Goal: Task Accomplishment & Management: Use online tool/utility

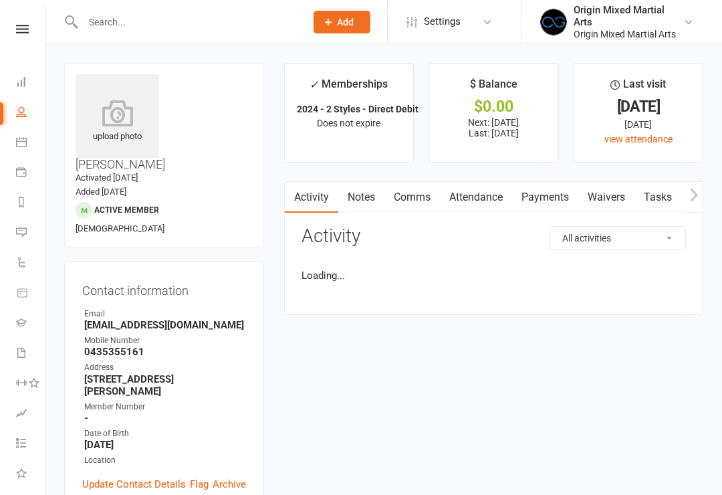
scroll to position [135, 0]
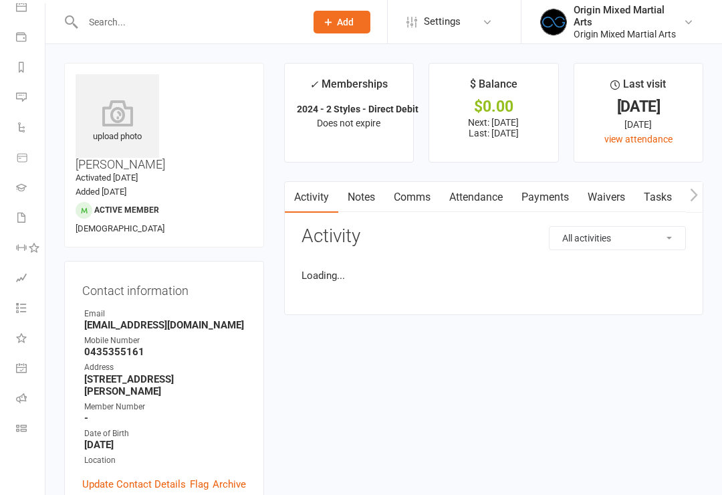
click at [23, 435] on link "Class check-in" at bounding box center [31, 430] width 30 height 30
click at [28, 431] on link "Class check-in" at bounding box center [31, 430] width 30 height 30
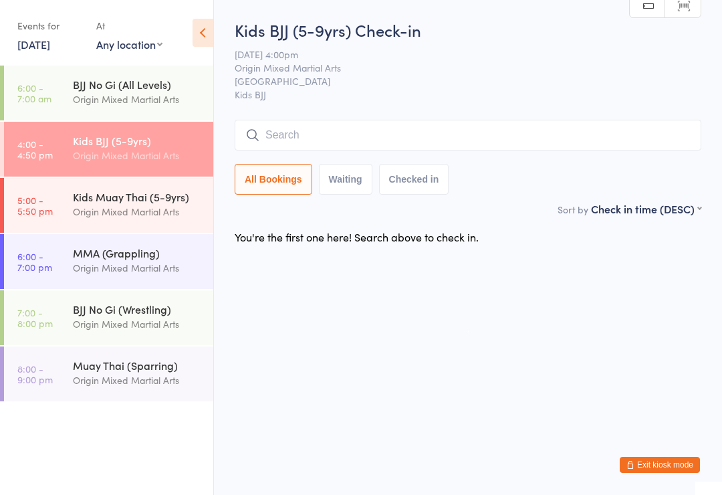
click at [135, 146] on div "Kids BJJ (5-9yrs)" at bounding box center [137, 140] width 129 height 15
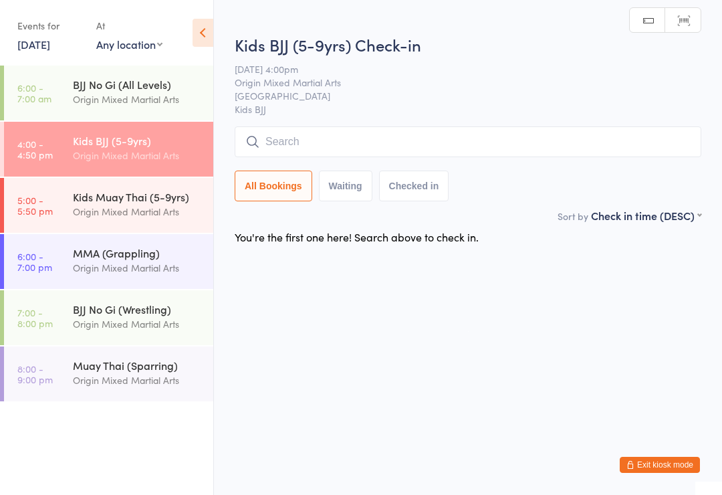
click at [286, 181] on button "All Bookings" at bounding box center [274, 186] width 78 height 31
click at [344, 138] on input "search" at bounding box center [468, 141] width 467 height 31
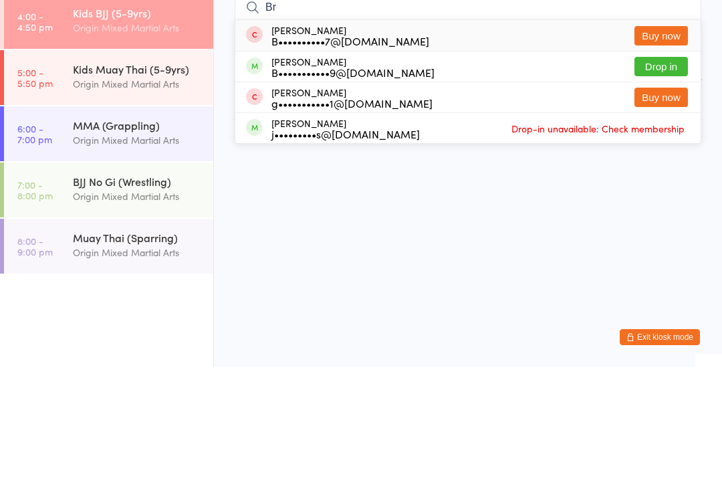
type input "Br"
click at [438, 181] on html "You have now entered Kiosk Mode. Members will be able to check themselves in us…" at bounding box center [361, 247] width 722 height 495
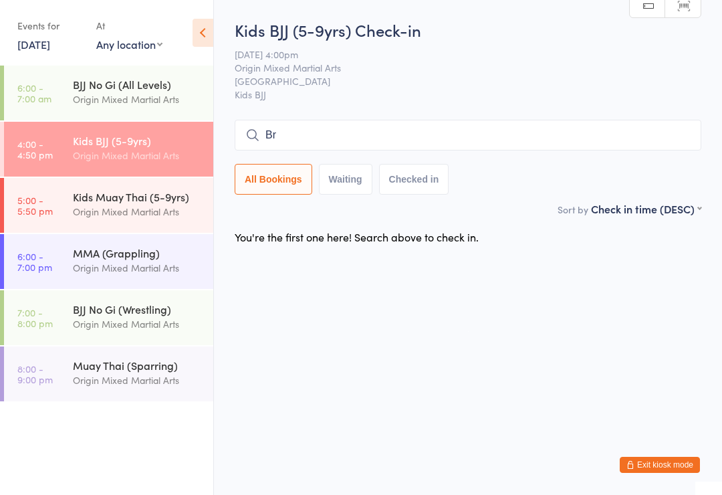
click at [163, 144] on div "Kids BJJ (5-9yrs)" at bounding box center [137, 140] width 129 height 15
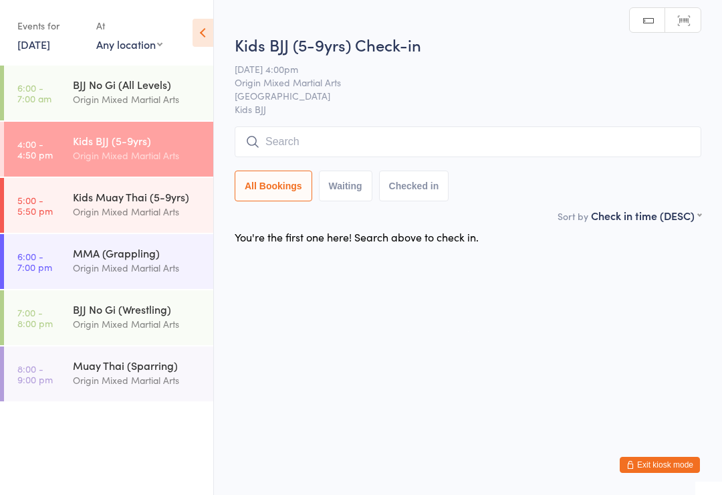
click at [425, 193] on button "Checked in" at bounding box center [414, 186] width 70 height 31
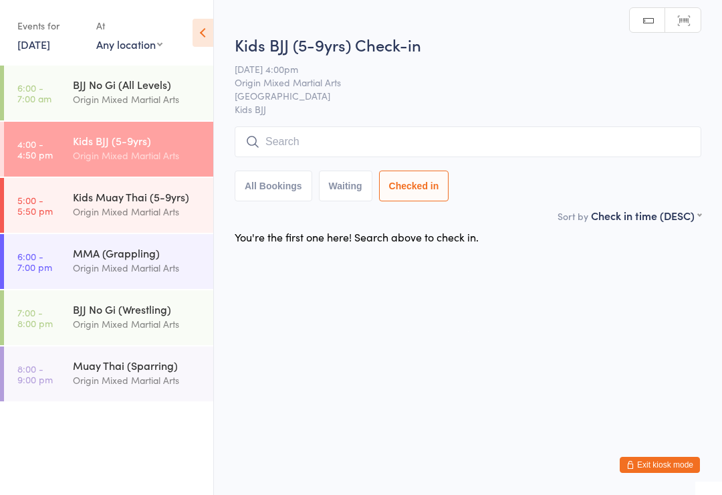
click at [273, 195] on button "All Bookings" at bounding box center [274, 186] width 78 height 31
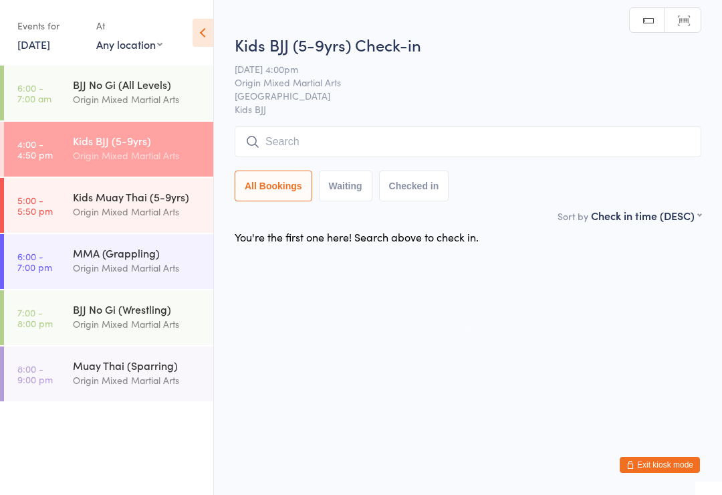
click at [351, 193] on button "Waiting" at bounding box center [345, 186] width 53 height 31
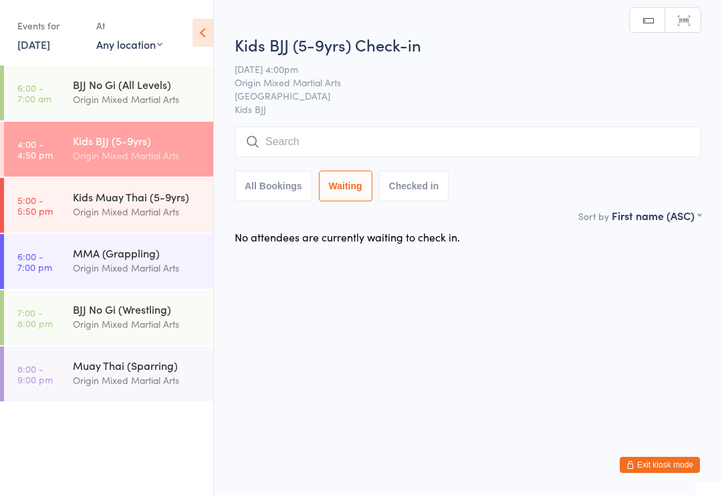
click at [269, 191] on button "All Bookings" at bounding box center [274, 186] width 78 height 31
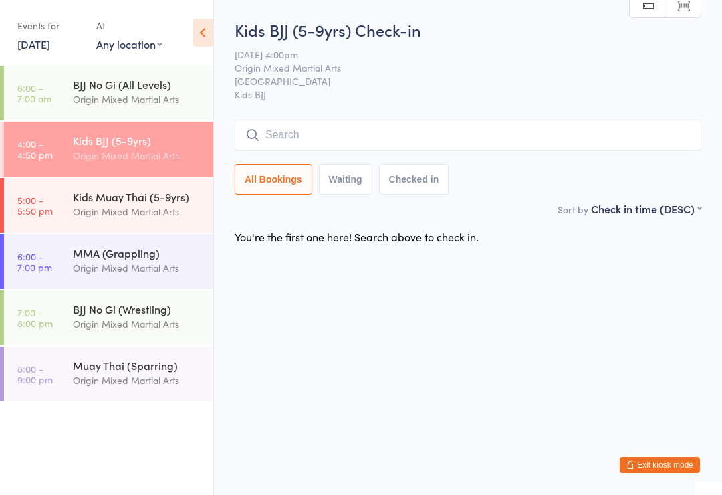
select select "5"
click at [366, 135] on input "search" at bounding box center [468, 135] width 467 height 31
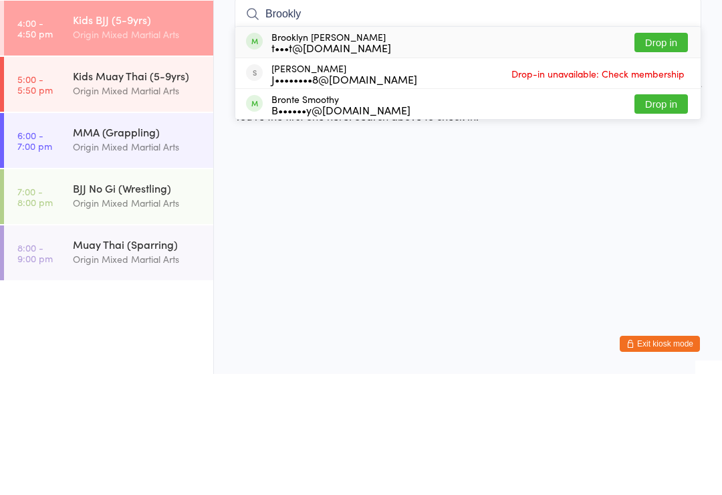
type input "Brookly"
click at [661, 154] on button "Drop in" at bounding box center [661, 163] width 53 height 19
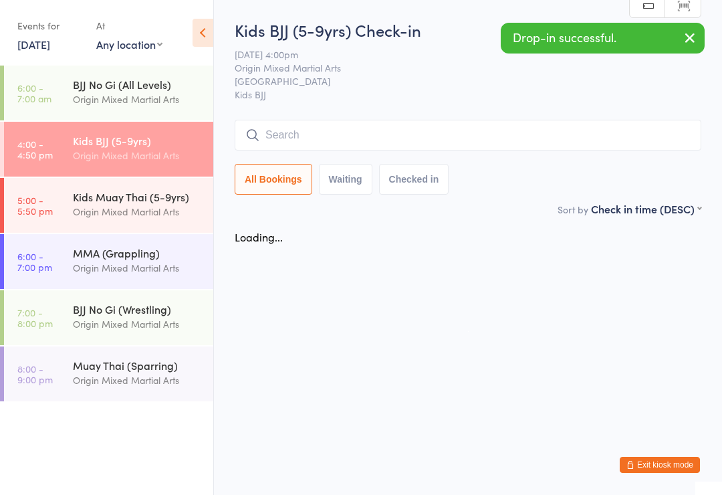
click at [395, 136] on input "search" at bounding box center [468, 135] width 467 height 31
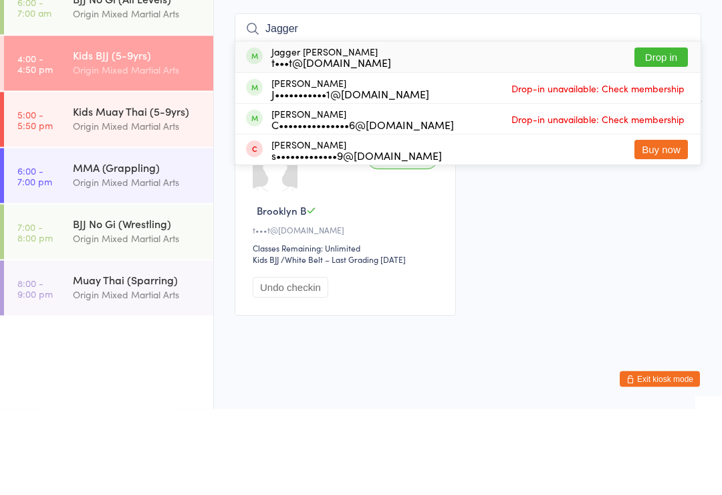
scroll to position [37, 0]
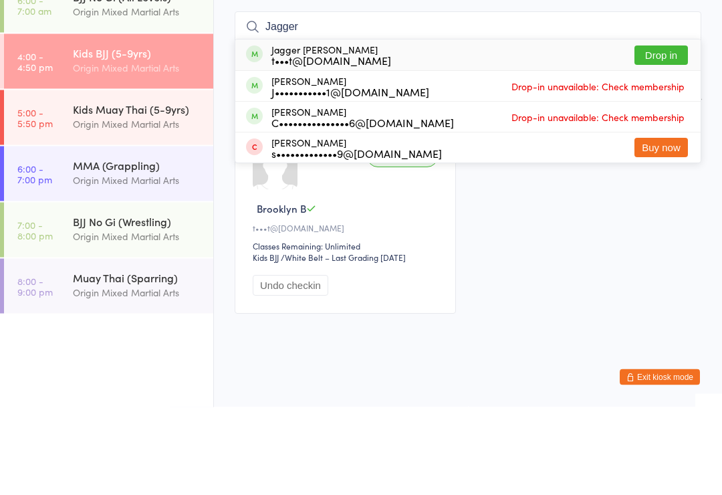
type input "Jagger"
click at [388, 143] on div "t•••t@[DOMAIN_NAME]" at bounding box center [332, 148] width 120 height 11
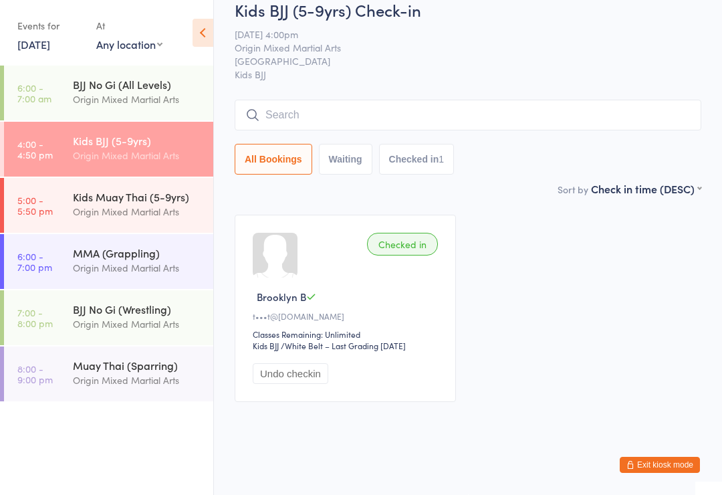
click at [423, 100] on input "search" at bounding box center [468, 115] width 467 height 31
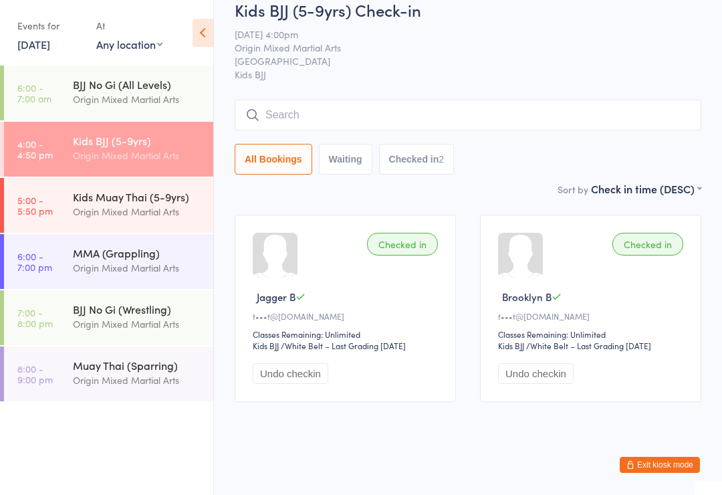
click at [150, 142] on div "Kids BJJ (5-9yrs)" at bounding box center [137, 140] width 129 height 15
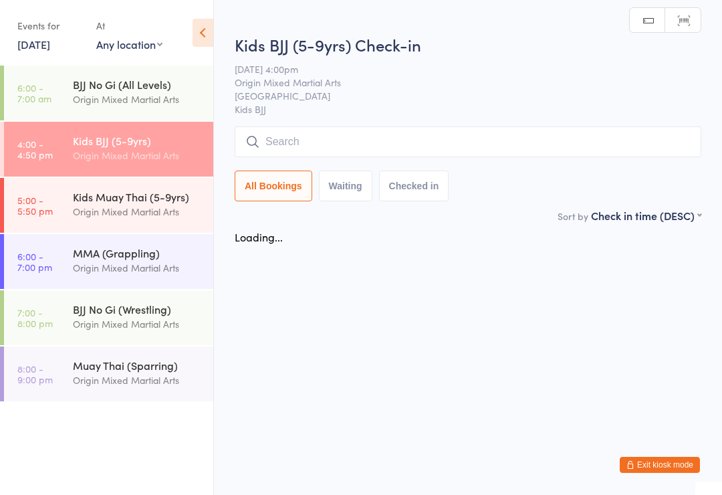
scroll to position [0, 0]
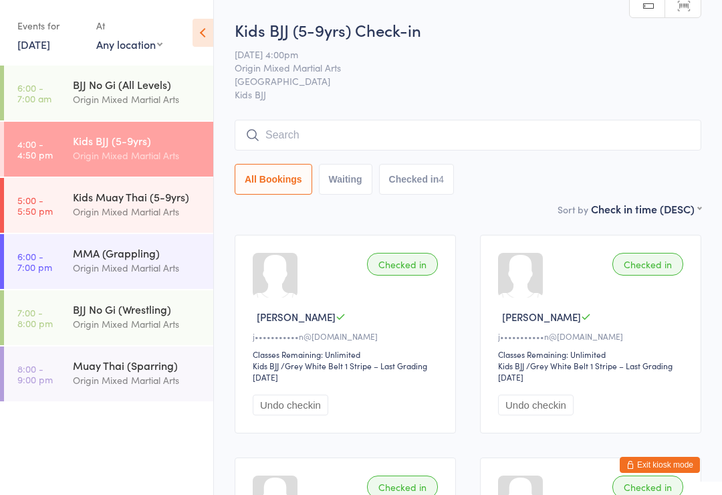
click at [427, 146] on input "search" at bounding box center [468, 135] width 467 height 31
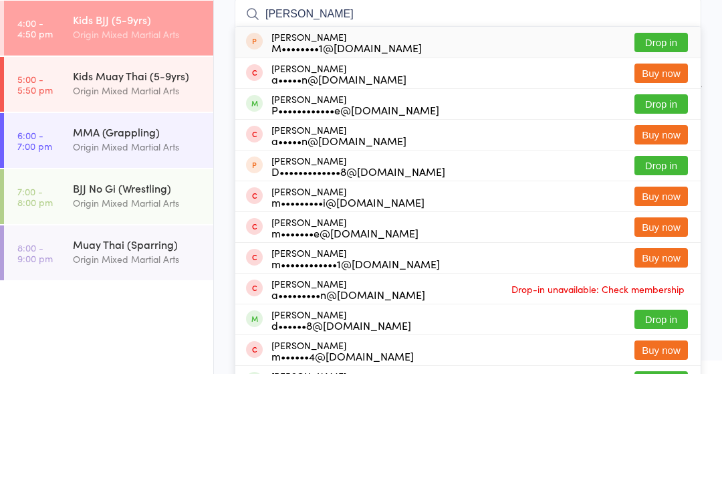
type input "[PERSON_NAME]"
click at [653, 215] on button "Drop in" at bounding box center [661, 224] width 53 height 19
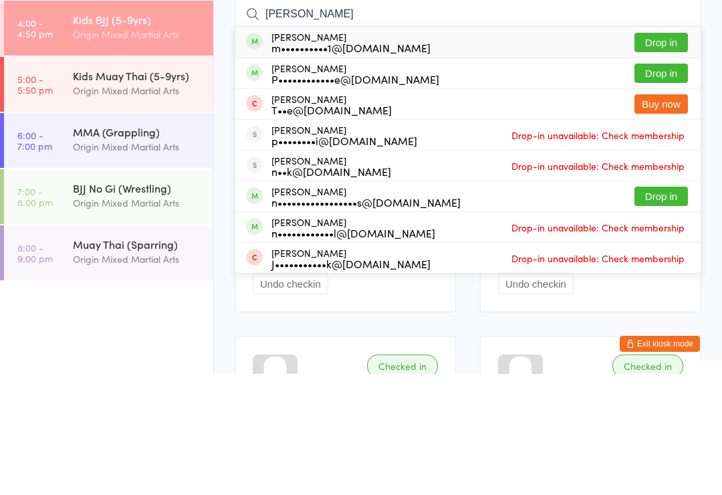
type input "[PERSON_NAME]"
click at [672, 185] on button "Drop in" at bounding box center [661, 194] width 53 height 19
